Goal: Transaction & Acquisition: Purchase product/service

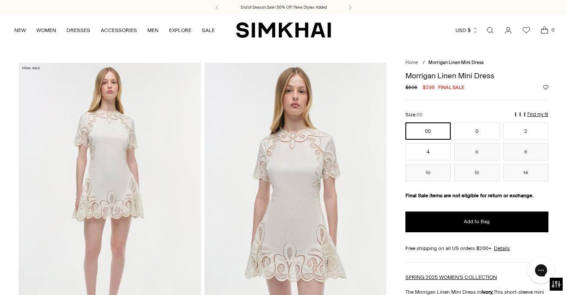
scroll to position [0, 0]
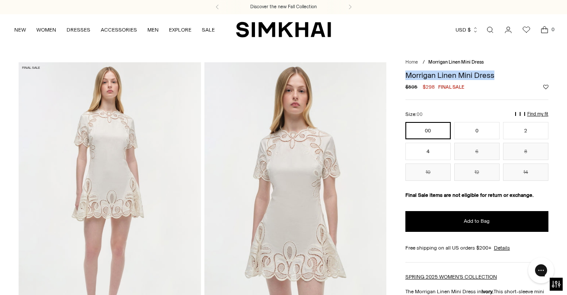
drag, startPoint x: 499, startPoint y: 76, endPoint x: 403, endPoint y: 77, distance: 95.9
copy h1 "Morrigan Linen Mini Dress"
click at [529, 0] on div "Discover the new Fall Collection" at bounding box center [283, 7] width 567 height 15
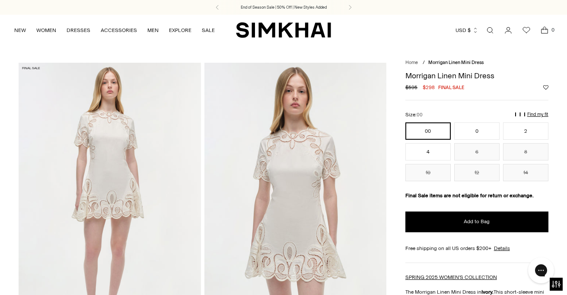
scroll to position [0, 0]
click at [294, 265] on img at bounding box center [295, 199] width 182 height 273
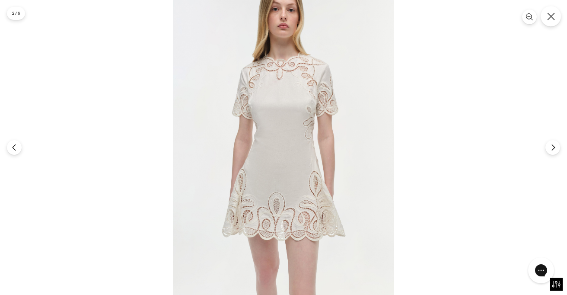
click at [555, 13] on button "Close" at bounding box center [551, 16] width 20 height 20
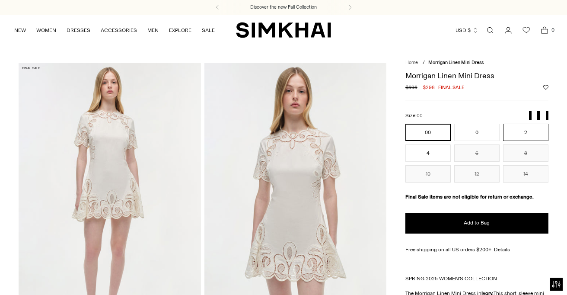
click at [525, 133] on button "2" at bounding box center [525, 132] width 45 height 17
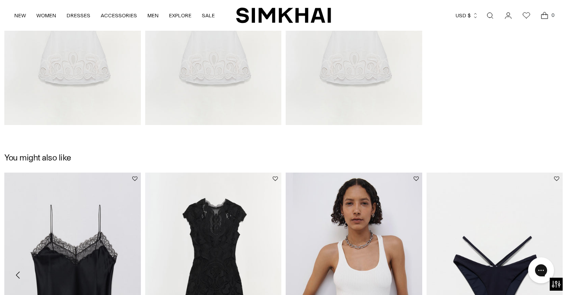
scroll to position [687, 0]
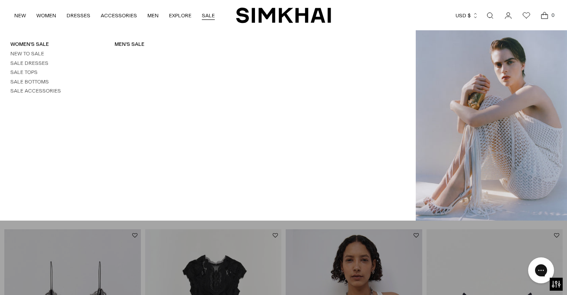
click at [206, 15] on link "SALE" at bounding box center [208, 15] width 13 height 19
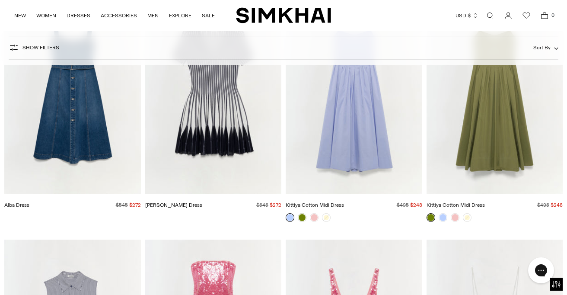
scroll to position [1359, 0]
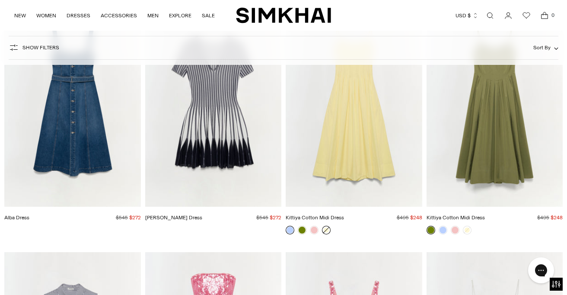
click at [326, 231] on link at bounding box center [326, 230] width 9 height 9
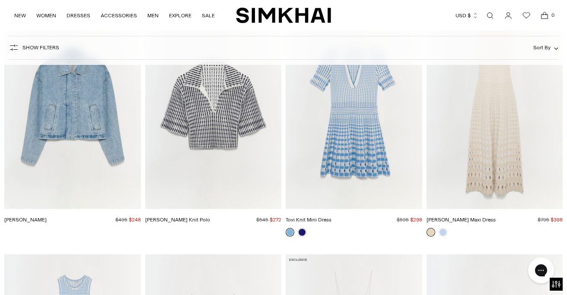
scroll to position [19662, 0]
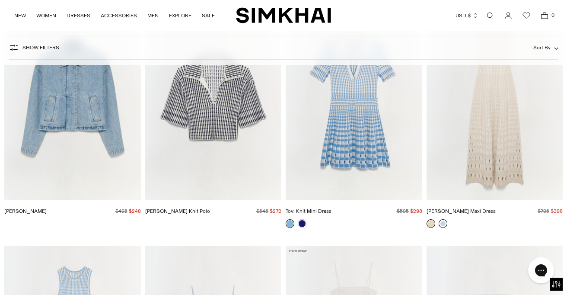
click at [444, 219] on link at bounding box center [443, 223] width 9 height 9
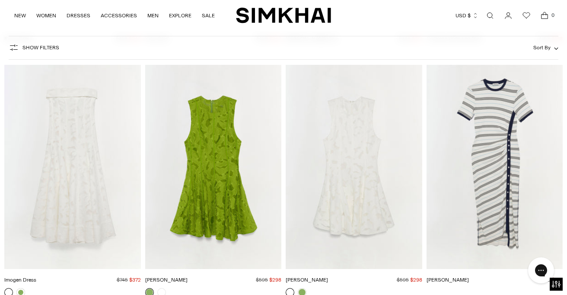
scroll to position [25555, 0]
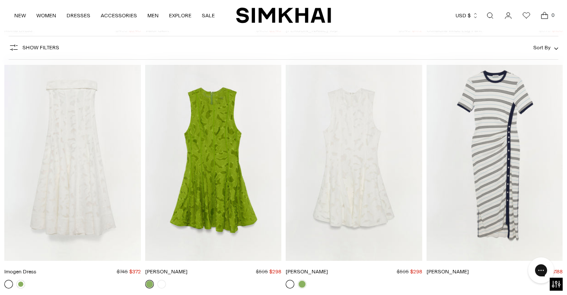
click at [0, 0] on img "Sylvia Dress" at bounding box center [0, 0] width 0 height 0
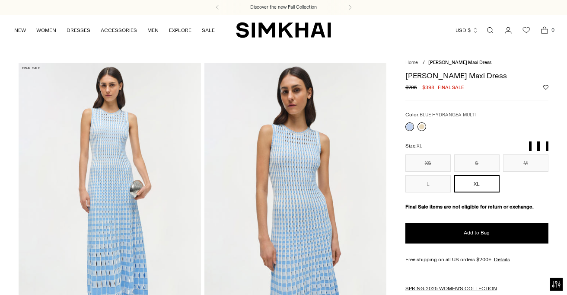
click at [423, 128] on link at bounding box center [421, 126] width 9 height 9
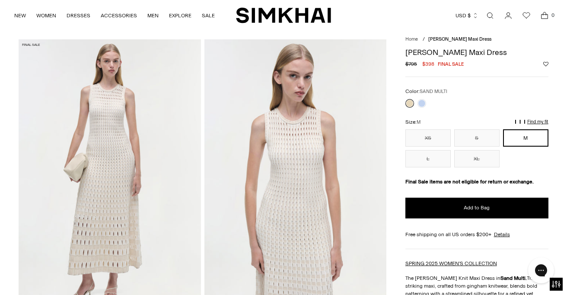
scroll to position [13, 0]
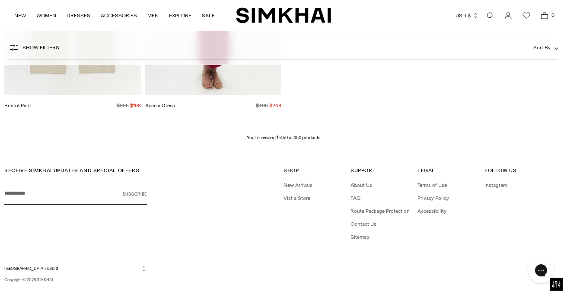
scroll to position [27934, 0]
